Goal: Check status: Check status

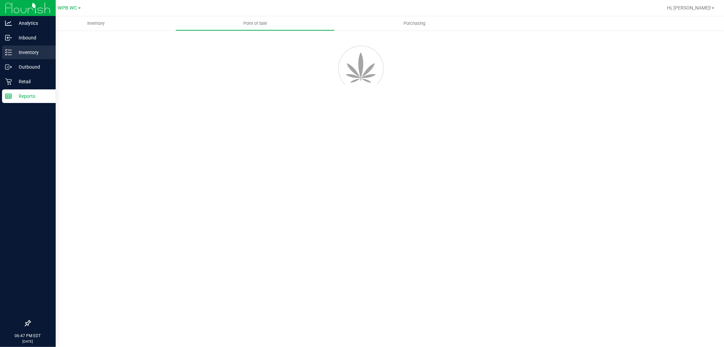
click at [11, 52] on icon at bounding box center [8, 52] width 7 height 7
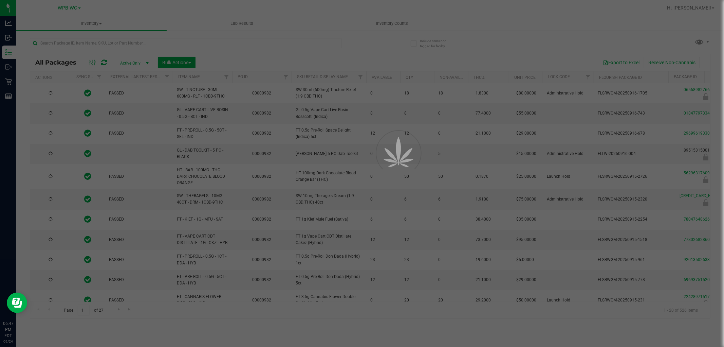
type input "[DATE]"
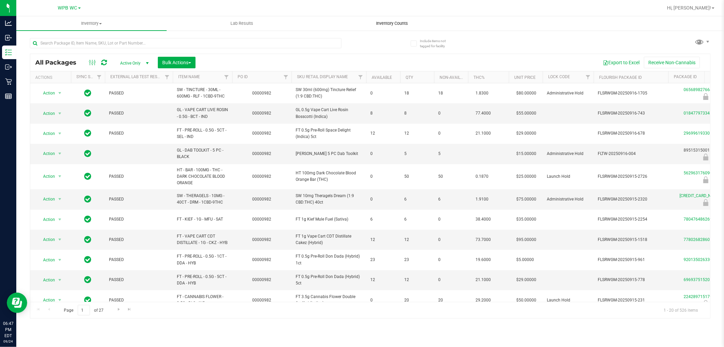
click at [400, 24] on span "Inventory Counts" at bounding box center [392, 23] width 50 height 6
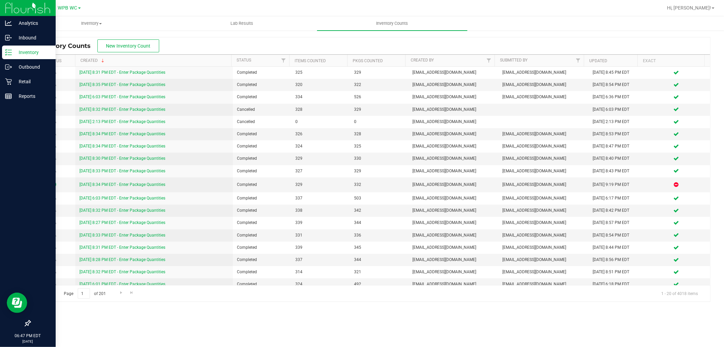
click at [18, 52] on p "Inventory" at bounding box center [32, 52] width 41 height 8
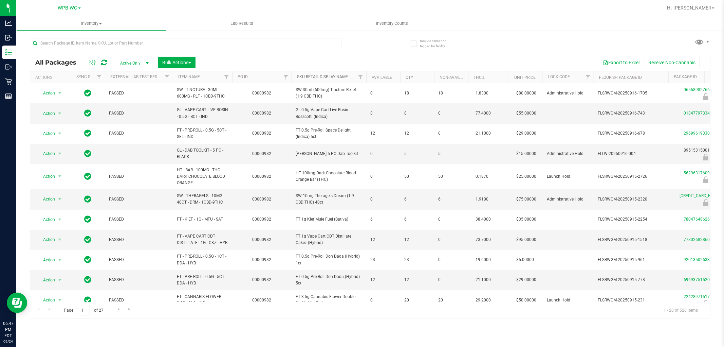
click at [316, 79] on link "Sku Retail Display Name" at bounding box center [322, 76] width 51 height 5
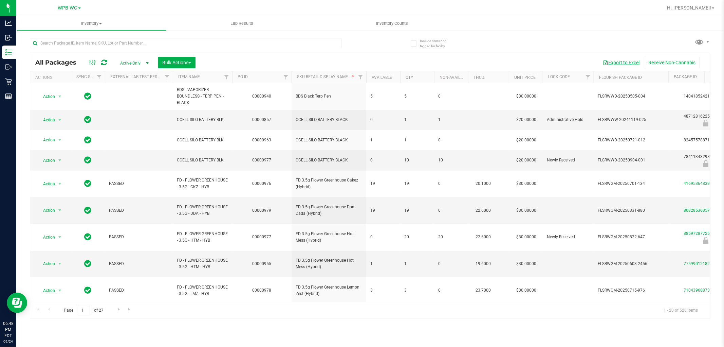
click at [620, 62] on button "Export to Excel" at bounding box center [620, 63] width 45 height 12
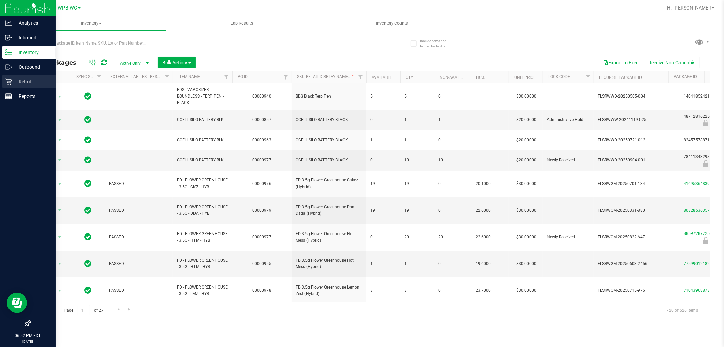
click at [5, 76] on div "Retail" at bounding box center [29, 82] width 54 height 14
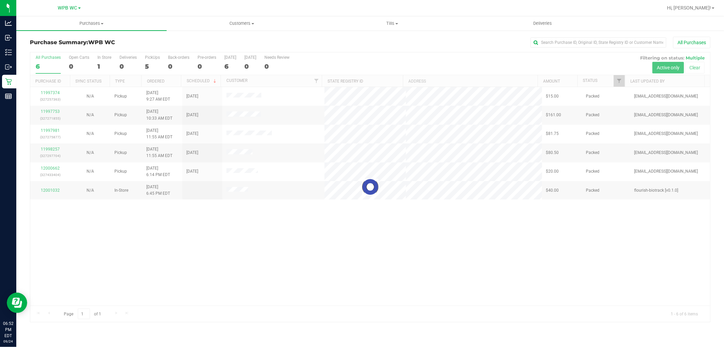
click at [338, 257] on div at bounding box center [370, 186] width 680 height 269
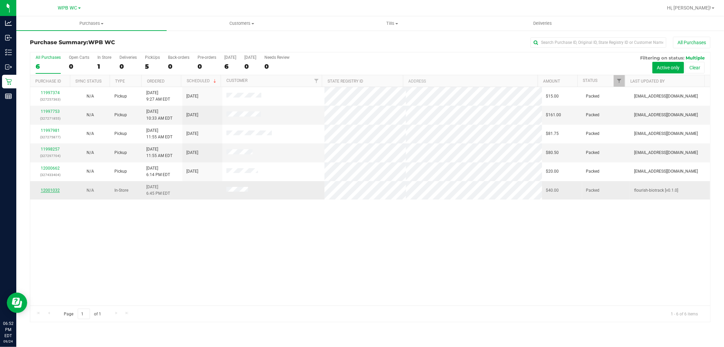
click at [55, 189] on link "12001032" at bounding box center [50, 190] width 19 height 5
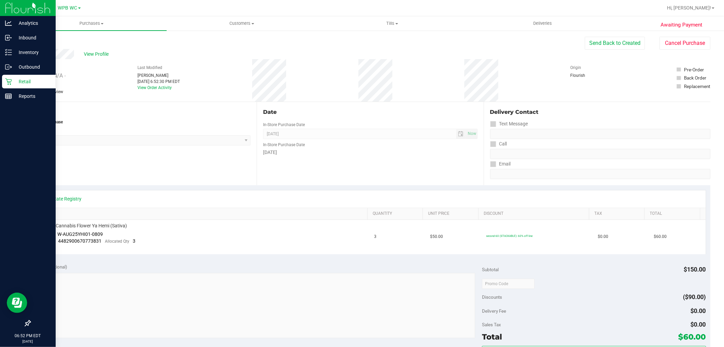
click at [11, 84] on icon at bounding box center [8, 81] width 6 height 6
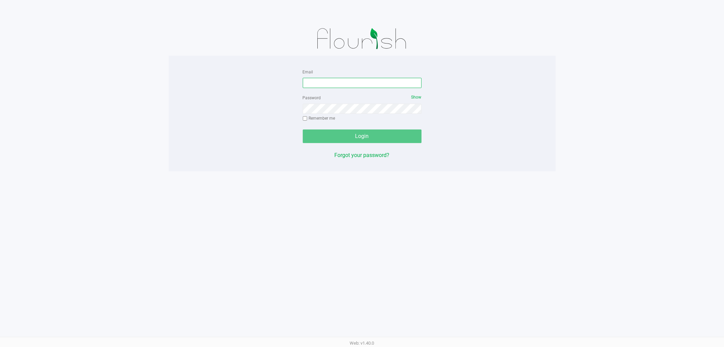
click at [334, 87] on input "Email" at bounding box center [362, 83] width 119 height 10
type input "[EMAIL_ADDRESS][DOMAIN_NAME]"
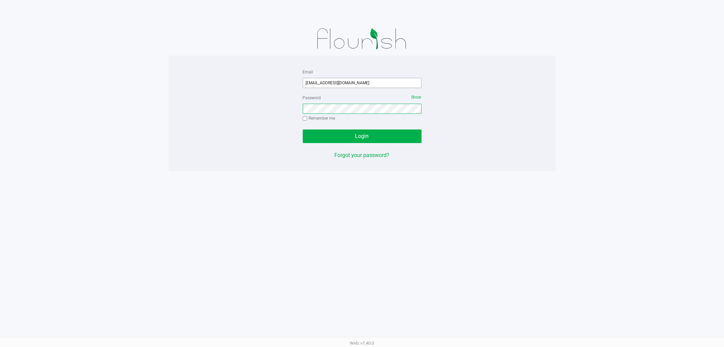
click at [303, 129] on button "Login" at bounding box center [362, 136] width 119 height 14
